Goal: Book appointment/travel/reservation

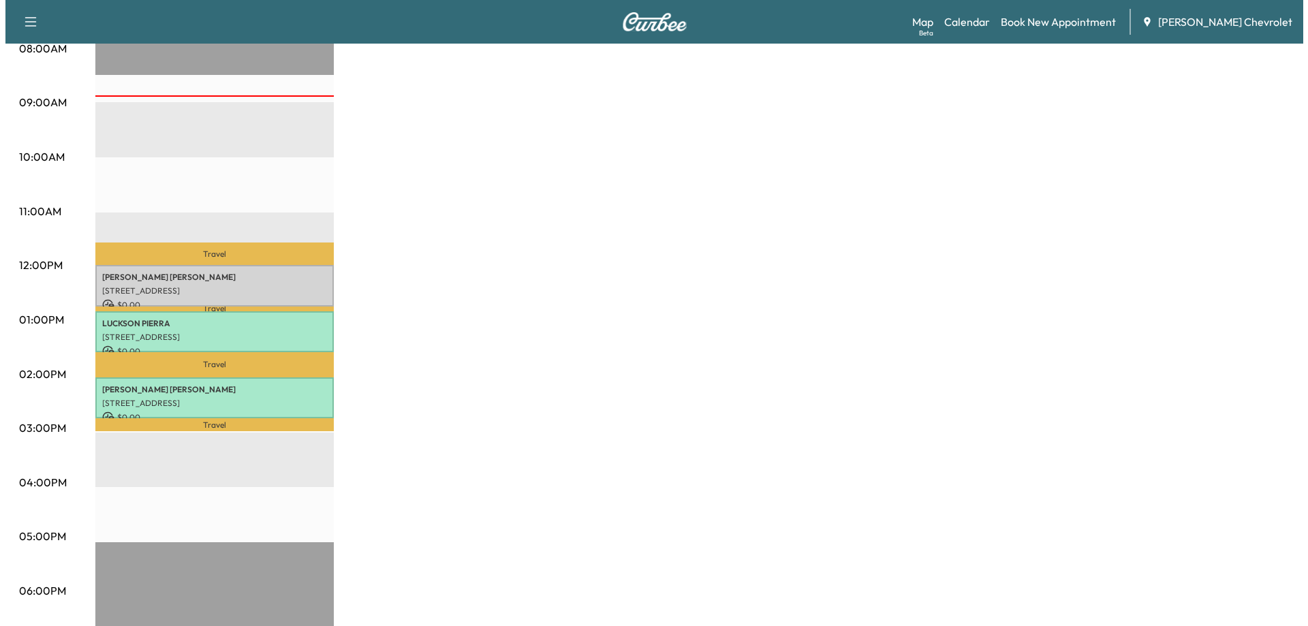
scroll to position [383, 0]
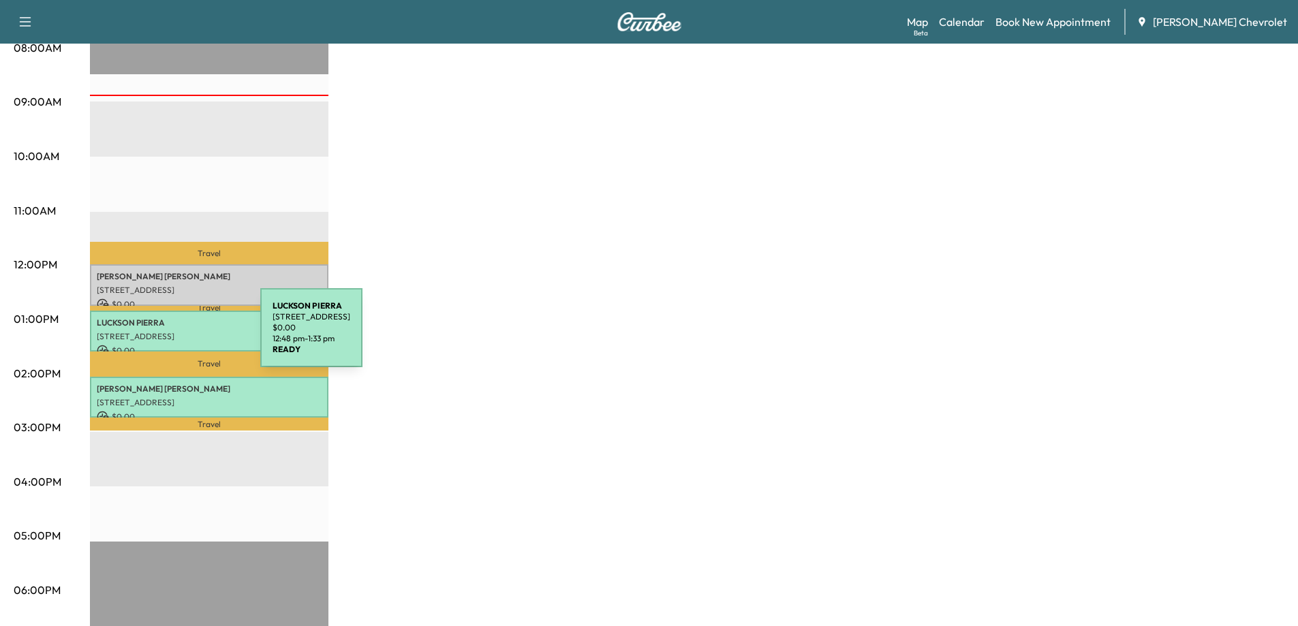
click at [158, 334] on p "[STREET_ADDRESS]" at bounding box center [209, 336] width 225 height 11
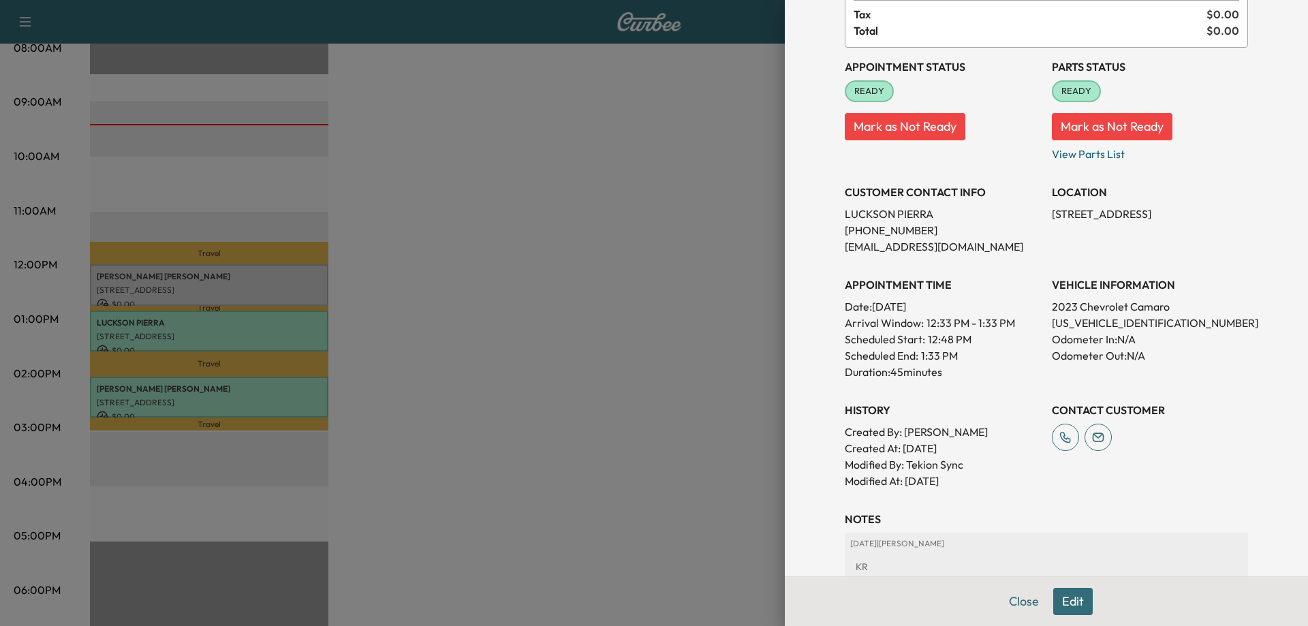
scroll to position [204, 0]
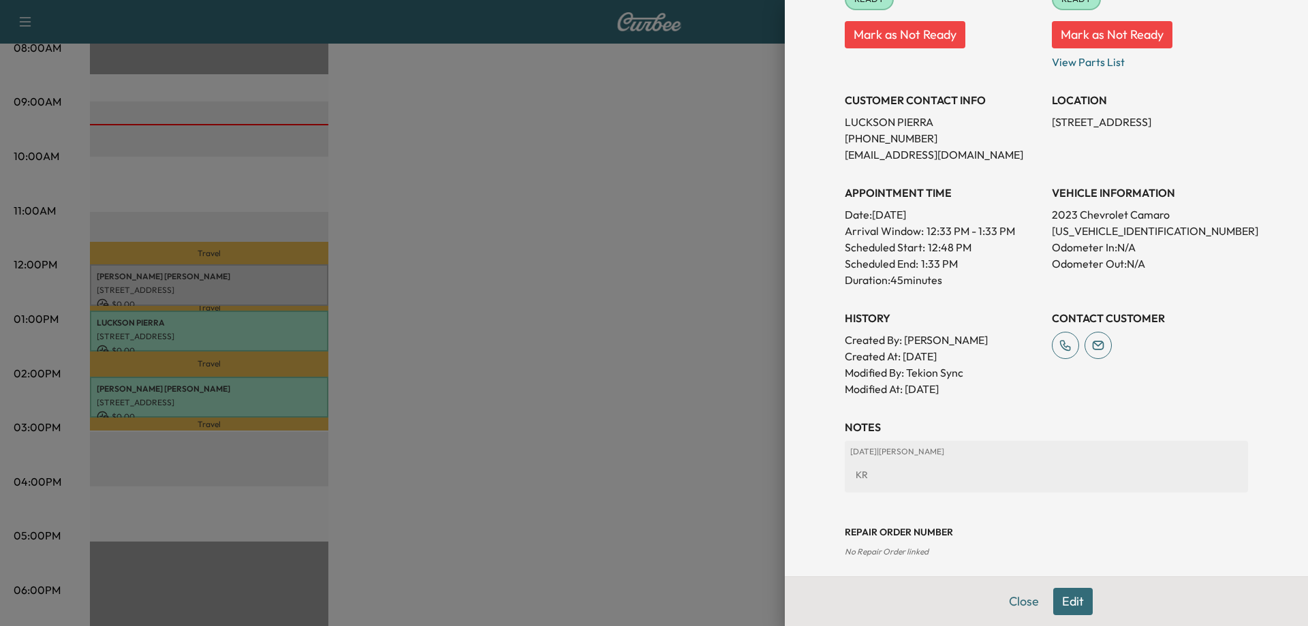
click at [519, 401] on div at bounding box center [654, 313] width 1308 height 626
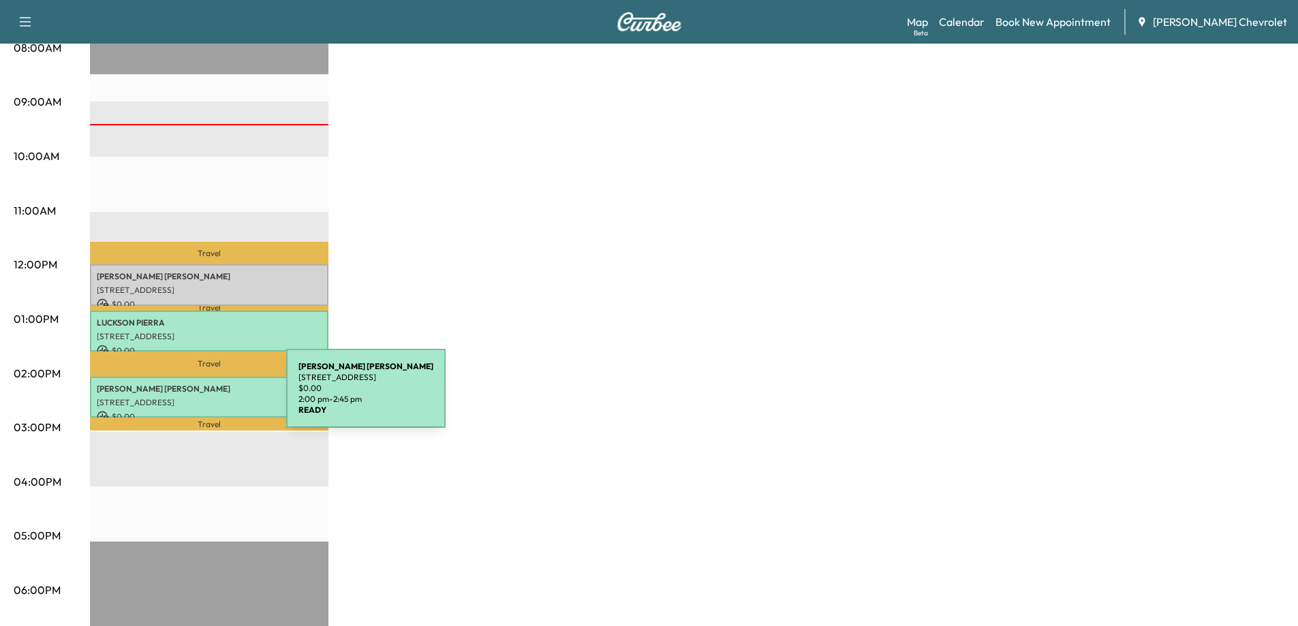
click at [184, 397] on p "[STREET_ADDRESS]" at bounding box center [209, 402] width 225 height 11
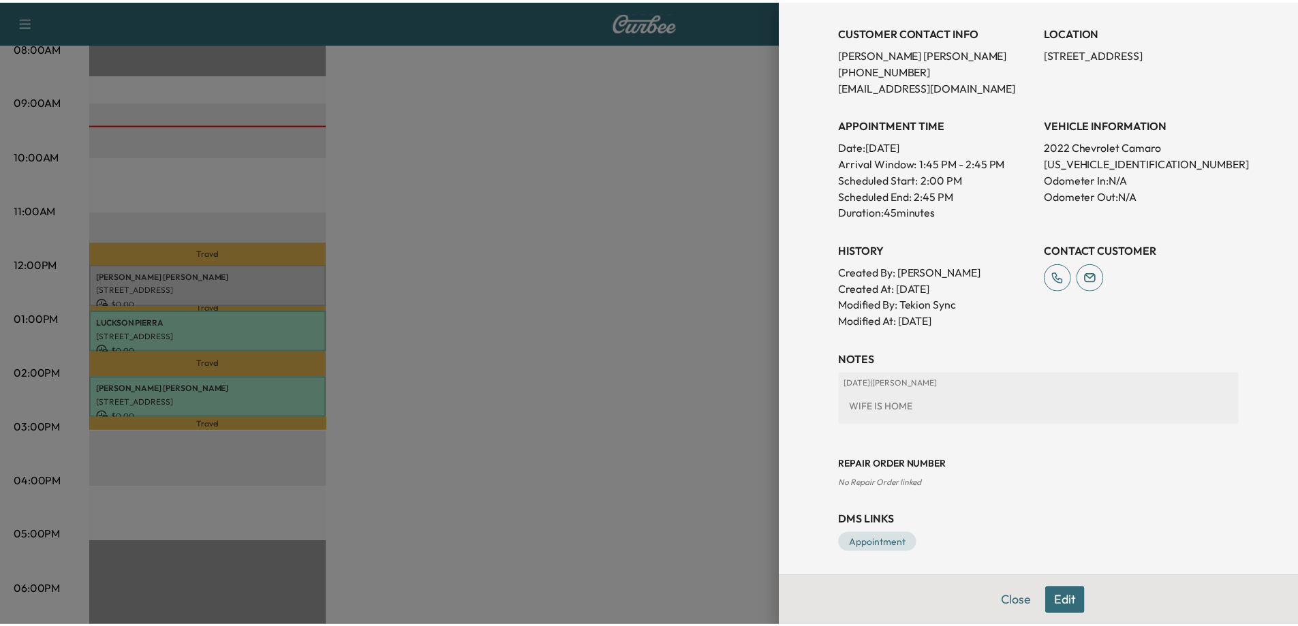
scroll to position [136, 0]
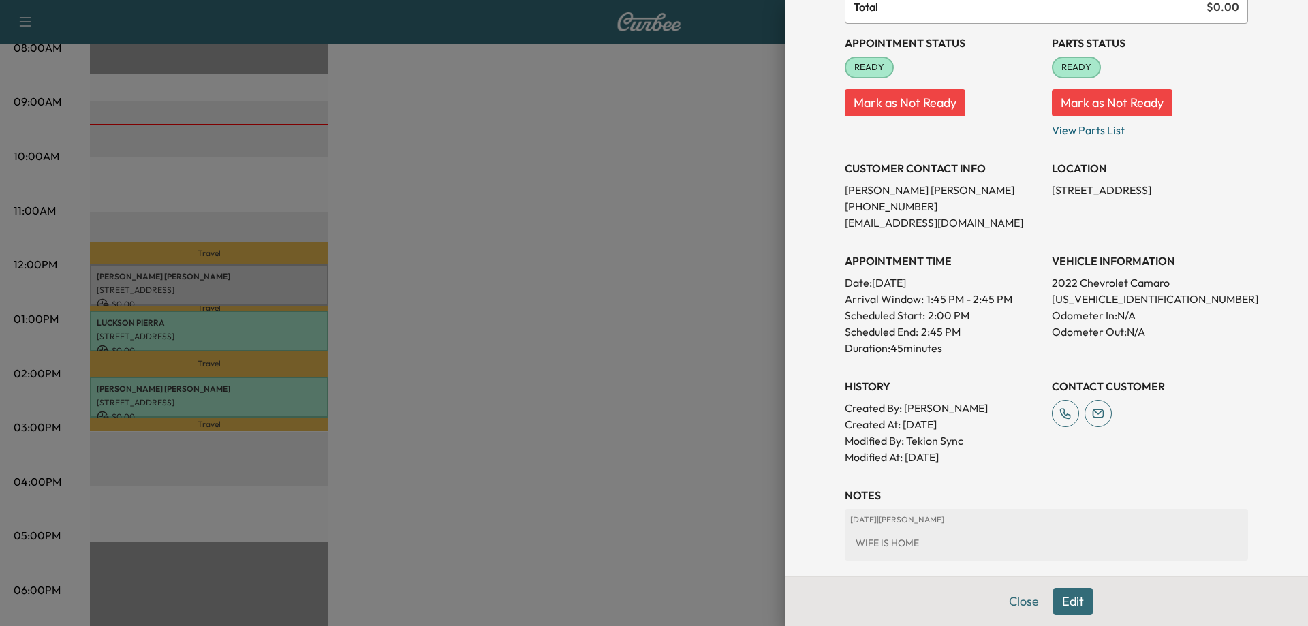
click at [546, 397] on div at bounding box center [654, 313] width 1308 height 626
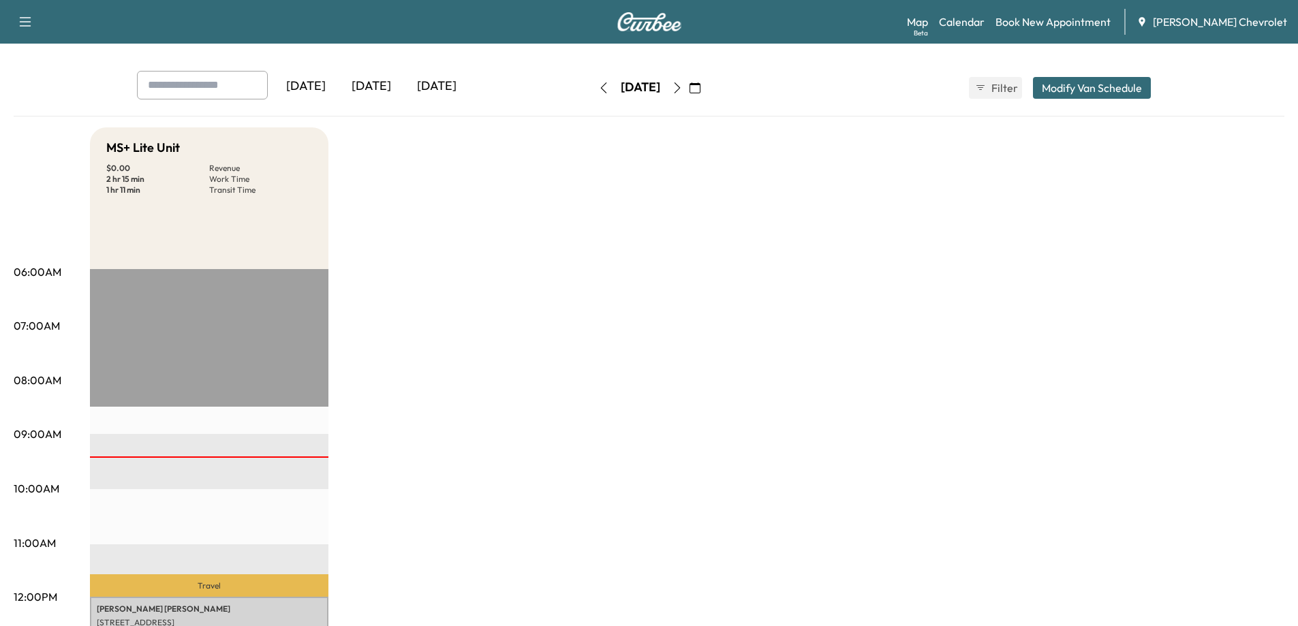
scroll to position [0, 0]
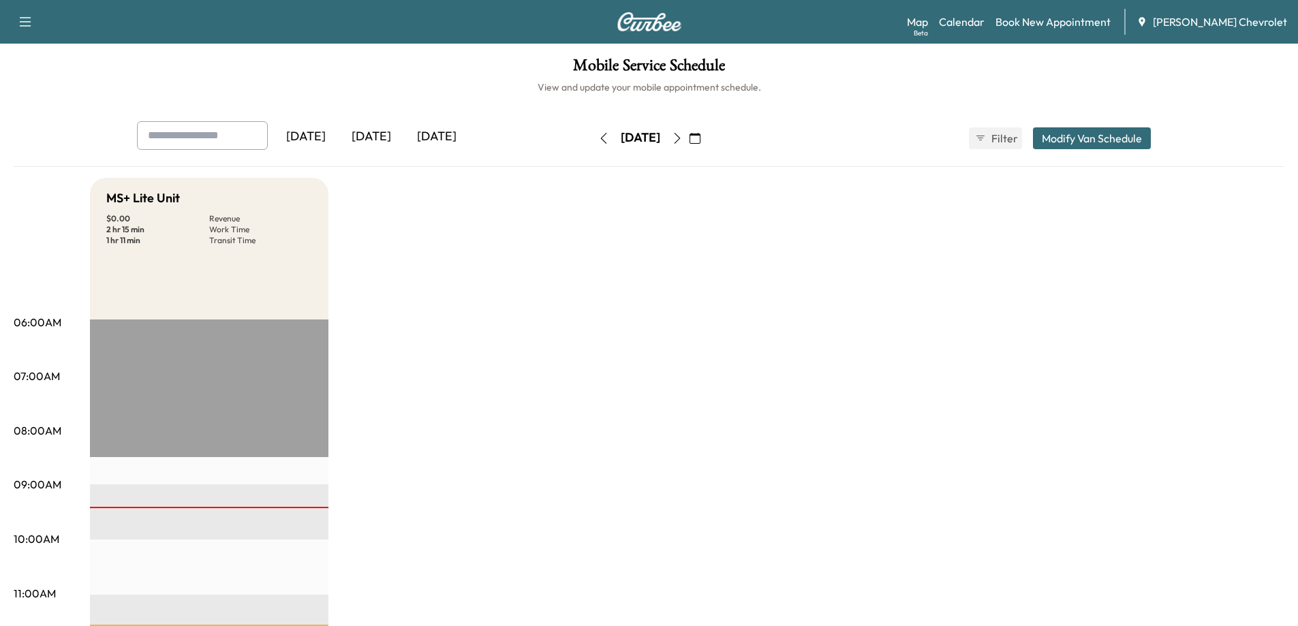
click at [683, 138] on icon "button" at bounding box center [677, 138] width 11 height 11
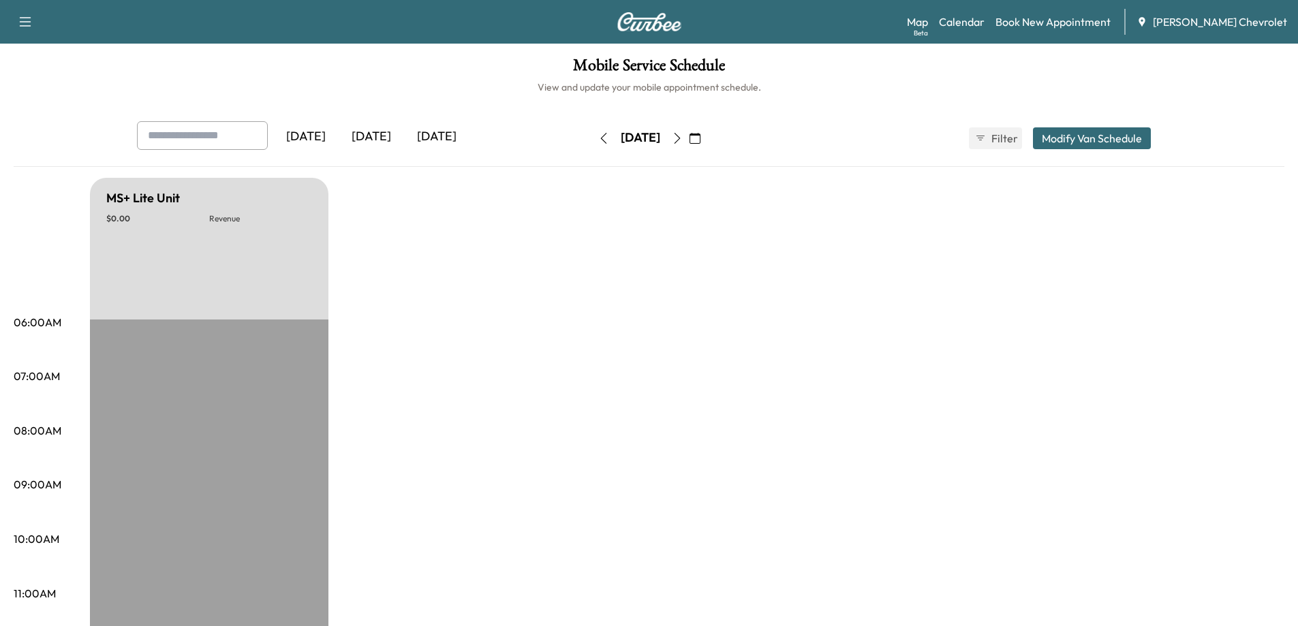
click at [683, 140] on icon "button" at bounding box center [677, 138] width 11 height 11
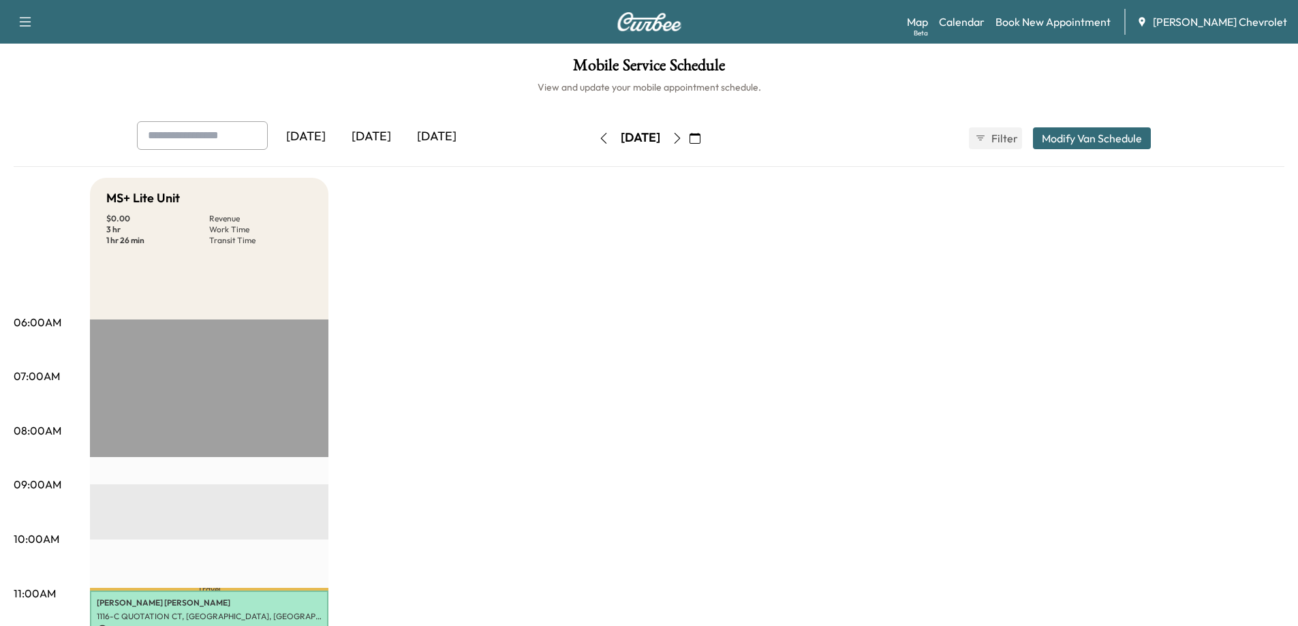
click at [598, 136] on icon "button" at bounding box center [603, 138] width 11 height 11
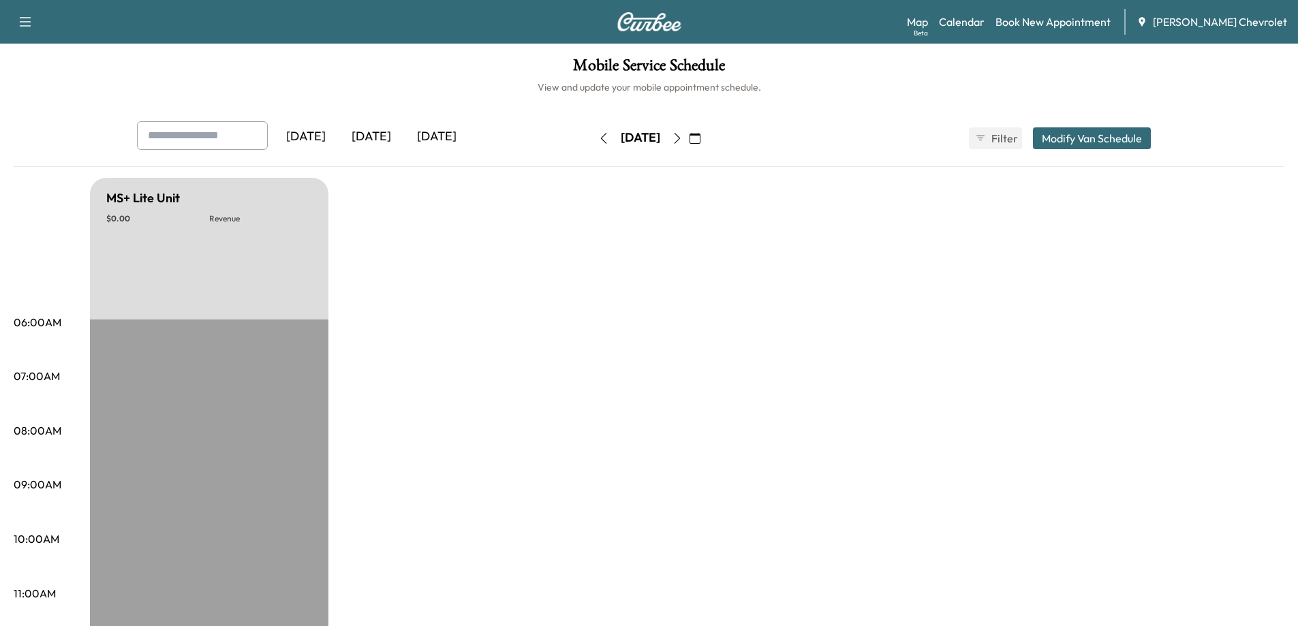
click at [598, 138] on icon "button" at bounding box center [603, 138] width 11 height 11
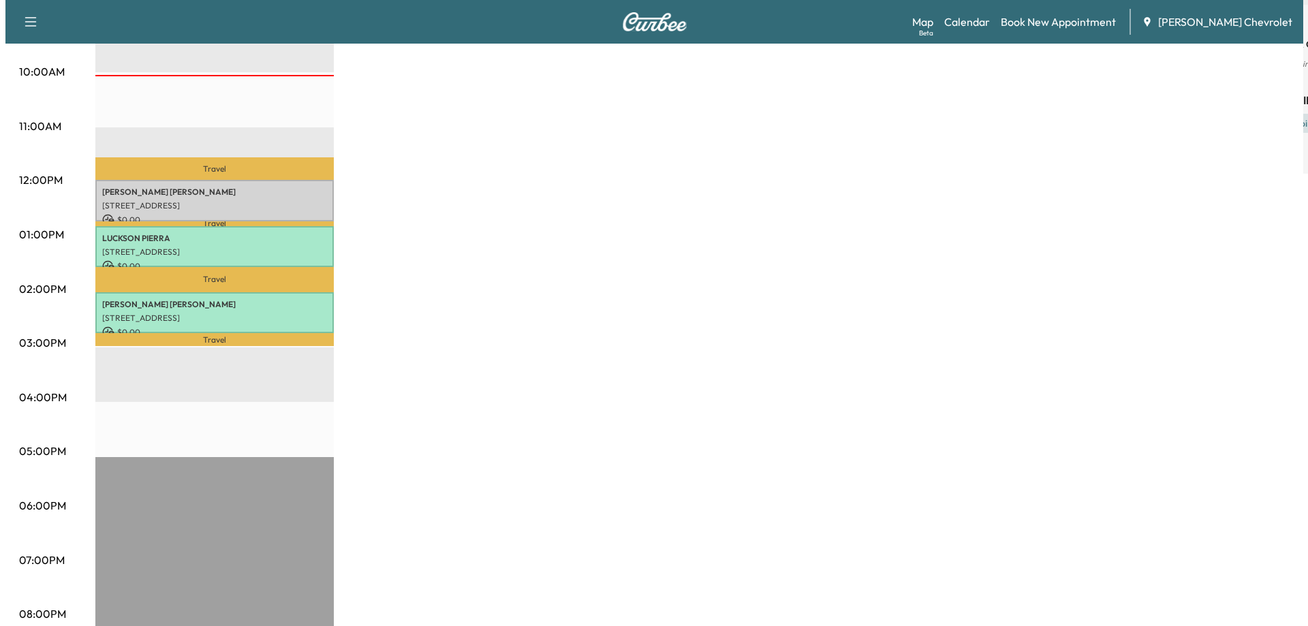
scroll to position [477, 0]
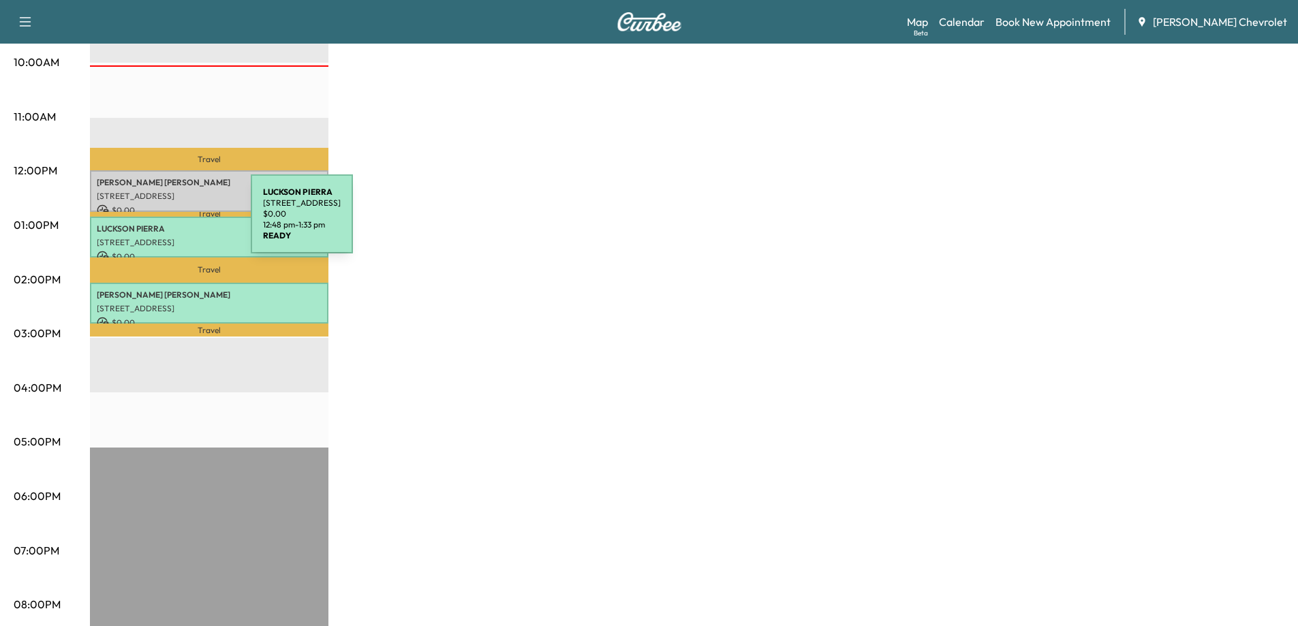
click at [149, 223] on p "[PERSON_NAME]" at bounding box center [209, 228] width 225 height 11
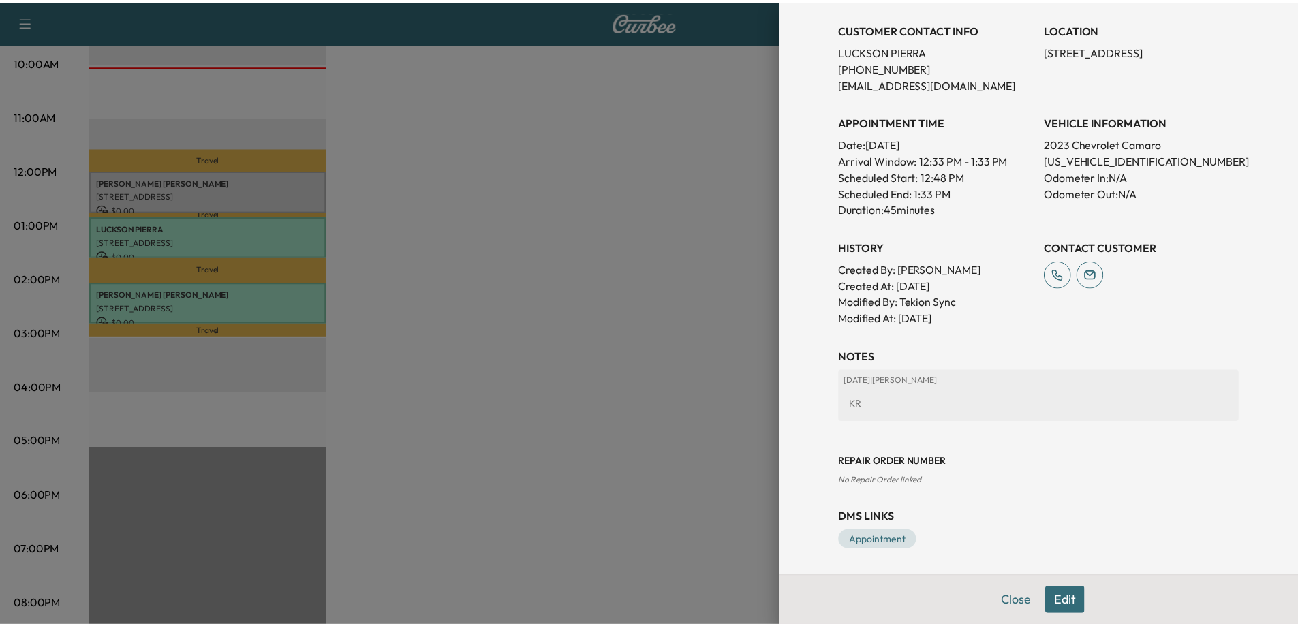
scroll to position [276, 0]
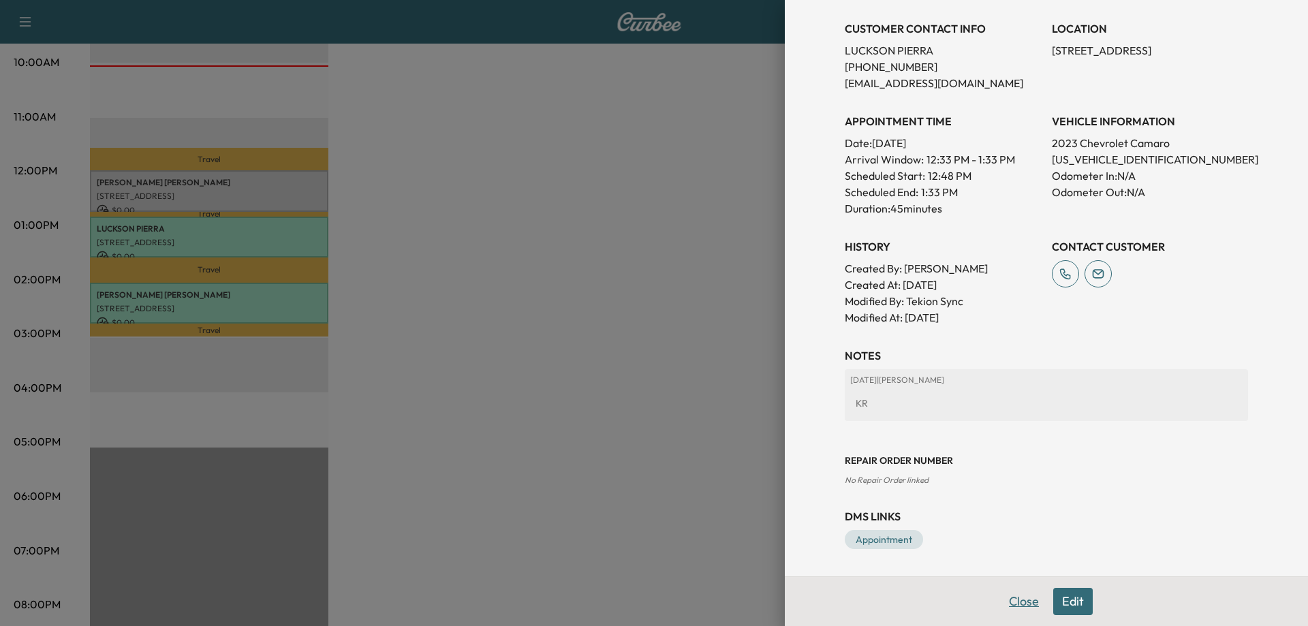
click at [1008, 608] on button "Close" at bounding box center [1024, 601] width 48 height 27
